Goal: Information Seeking & Learning: Learn about a topic

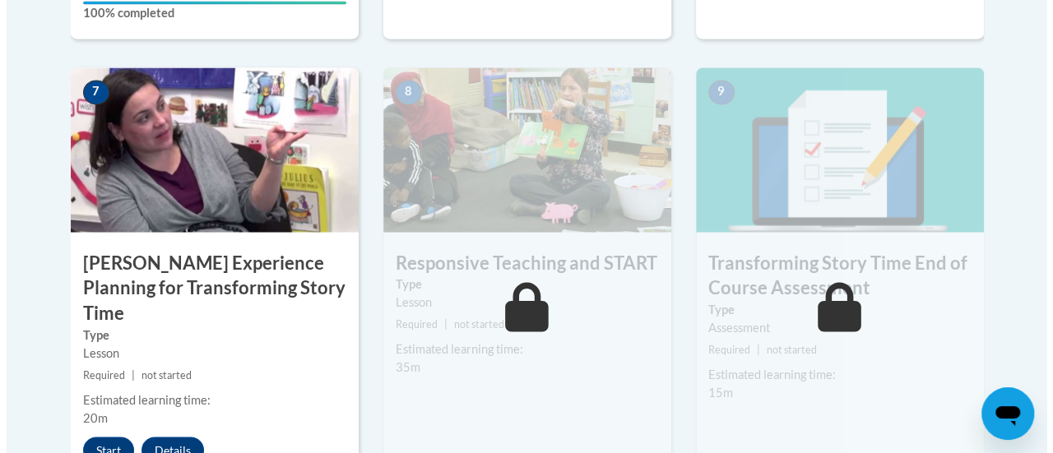
scroll to position [1403, 0]
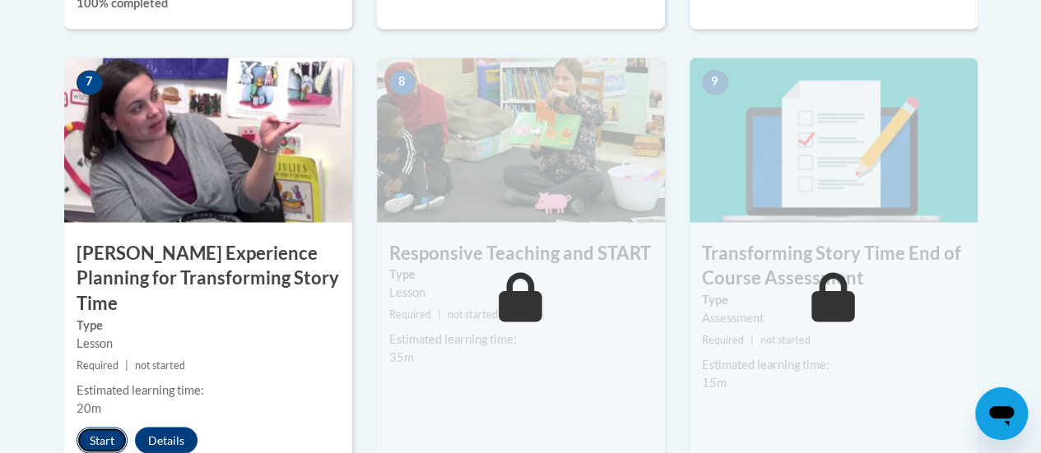
click at [87, 427] on button "Start" at bounding box center [102, 440] width 51 height 26
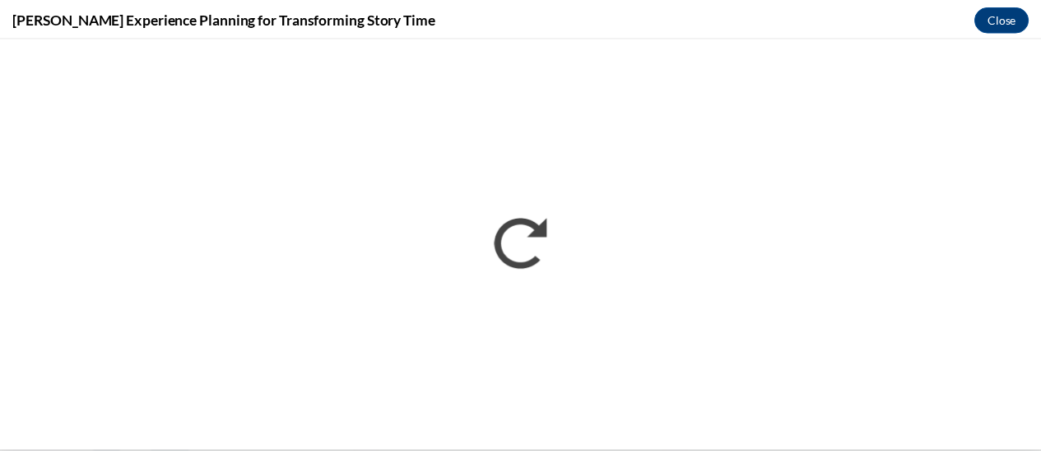
scroll to position [0, 0]
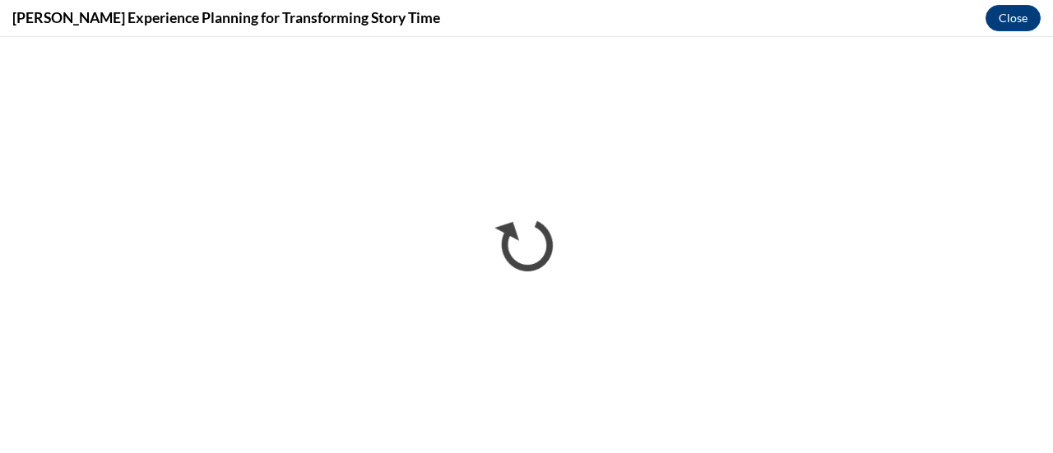
click at [696, 22] on div "Sarah’s Experience Planning for Transforming Story Time Close" at bounding box center [526, 18] width 1053 height 37
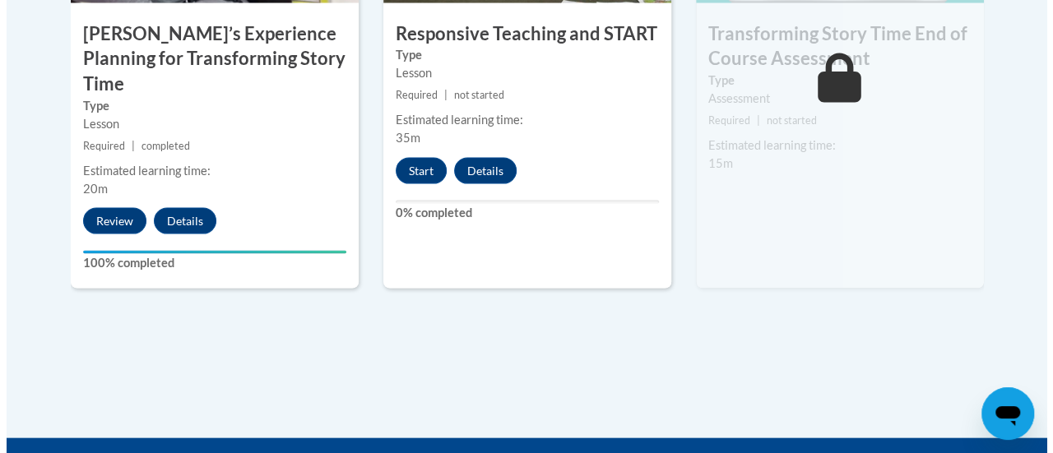
scroll to position [1667, 0]
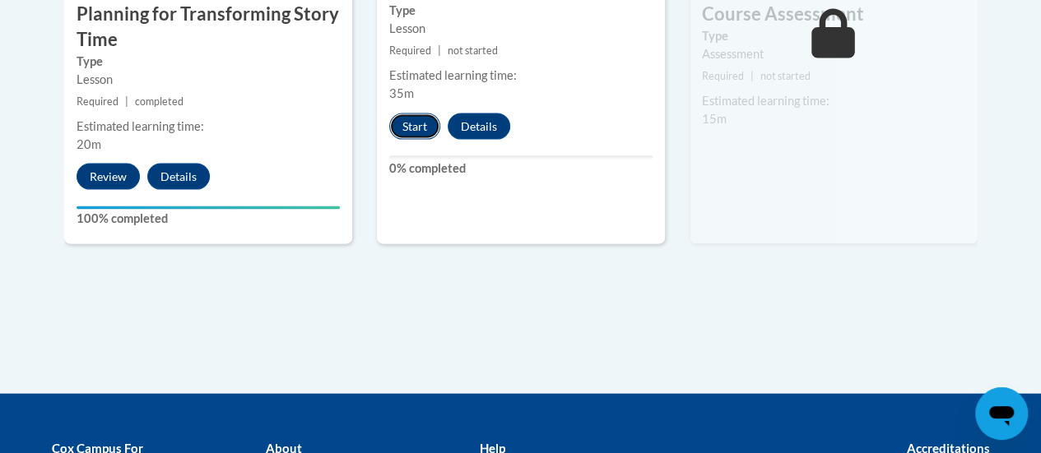
click at [418, 131] on button "Start" at bounding box center [414, 127] width 51 height 26
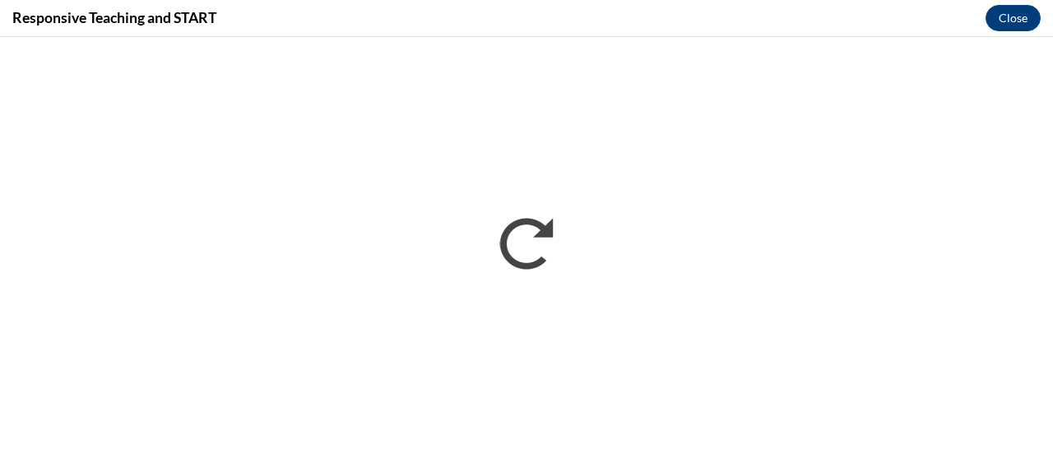
scroll to position [0, 0]
